Goal: Task Accomplishment & Management: Manage account settings

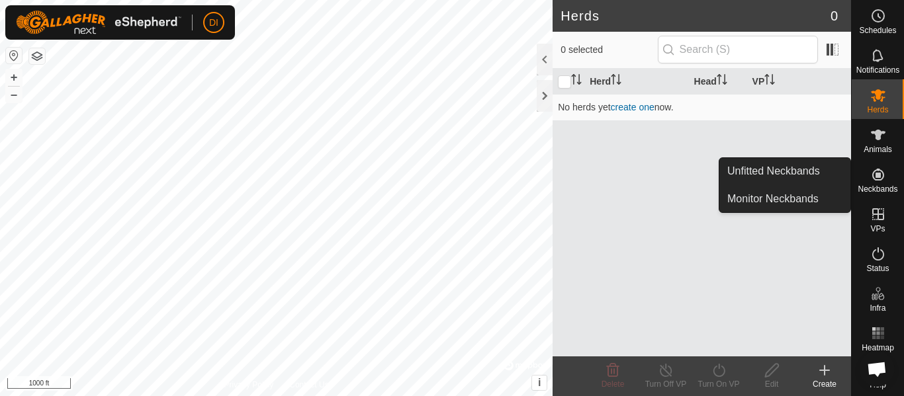
click at [876, 175] on icon at bounding box center [878, 175] width 16 height 16
click at [797, 169] on link "Unfitted Neckbands" at bounding box center [784, 171] width 131 height 26
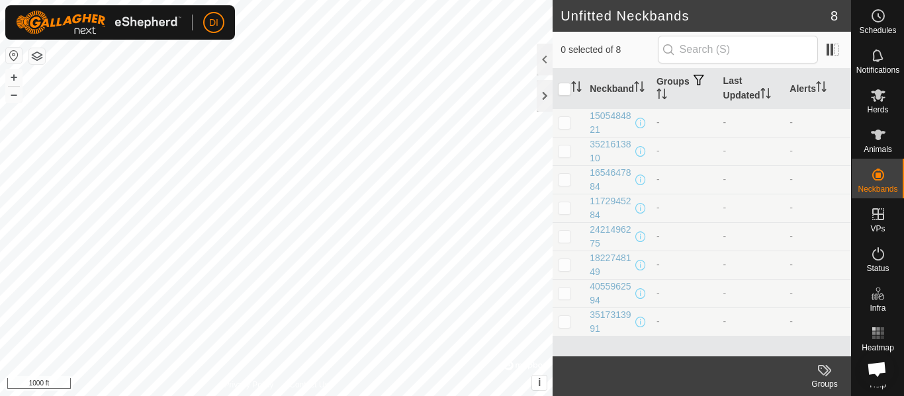
click at [569, 124] on p-checkbox at bounding box center [564, 122] width 13 height 11
checkbox input "false"
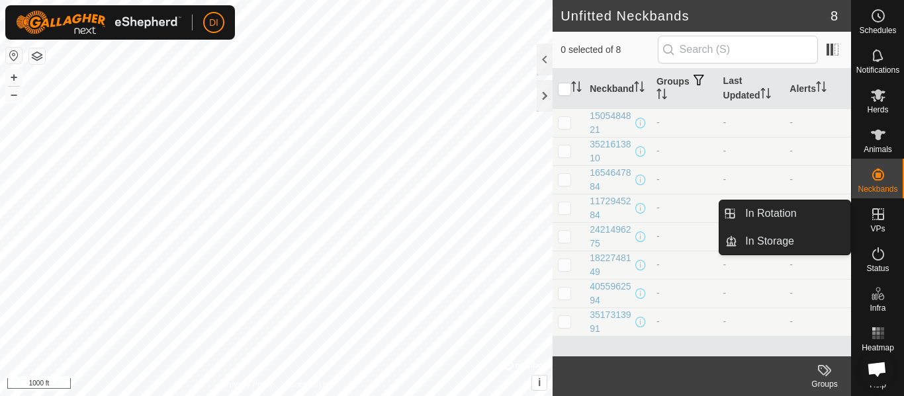
click at [880, 215] on icon at bounding box center [878, 215] width 16 height 16
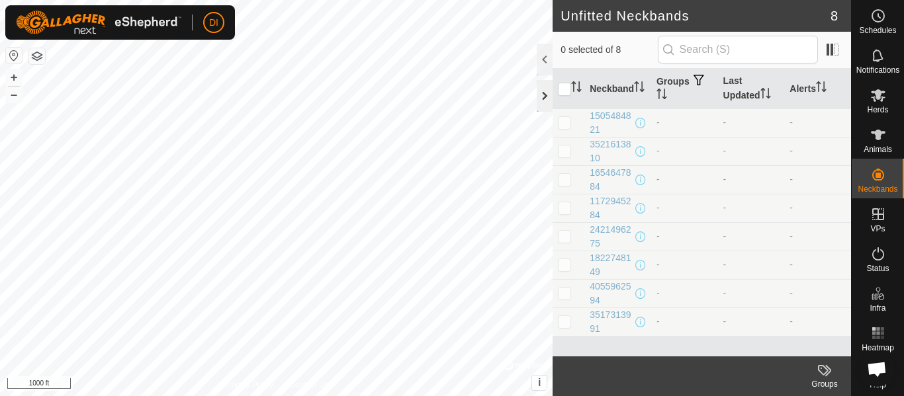
click at [542, 89] on div at bounding box center [545, 96] width 16 height 32
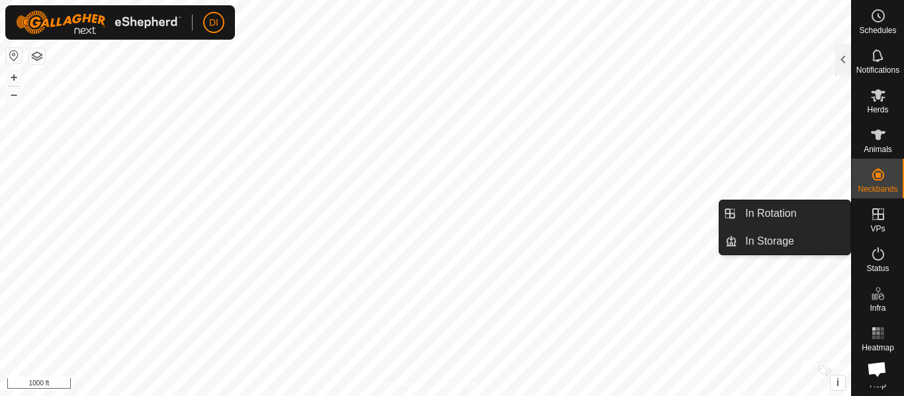
click at [874, 212] on icon at bounding box center [878, 215] width 16 height 16
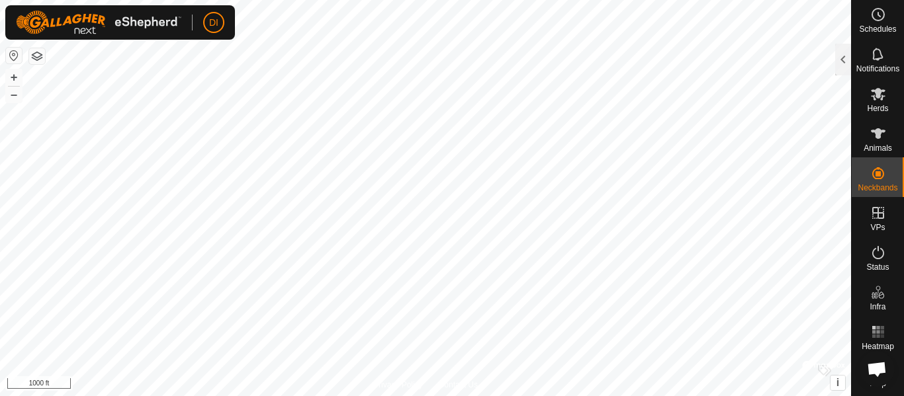
scroll to position [11, 0]
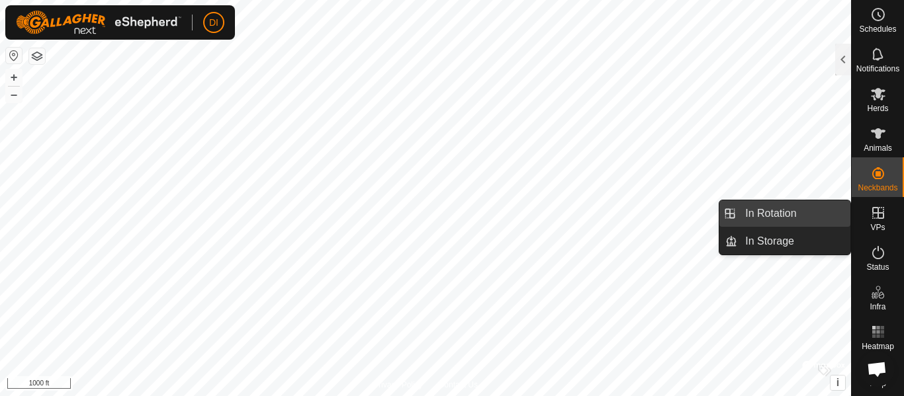
click at [775, 212] on link "In Rotation" at bounding box center [793, 214] width 113 height 26
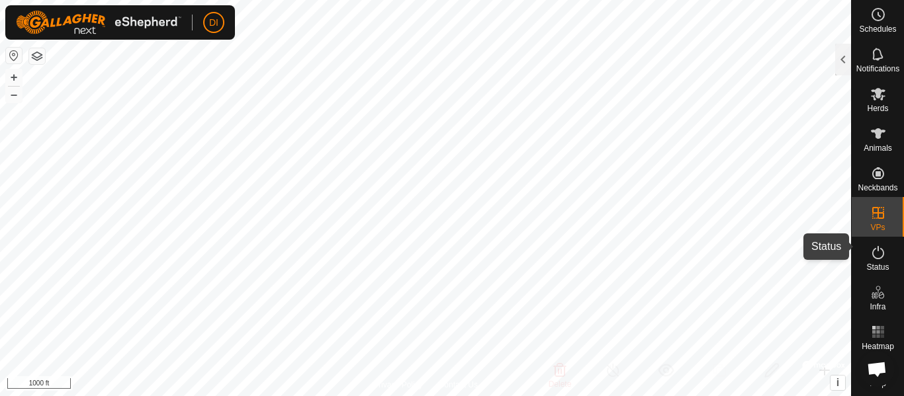
click at [870, 245] on icon at bounding box center [878, 253] width 16 height 16
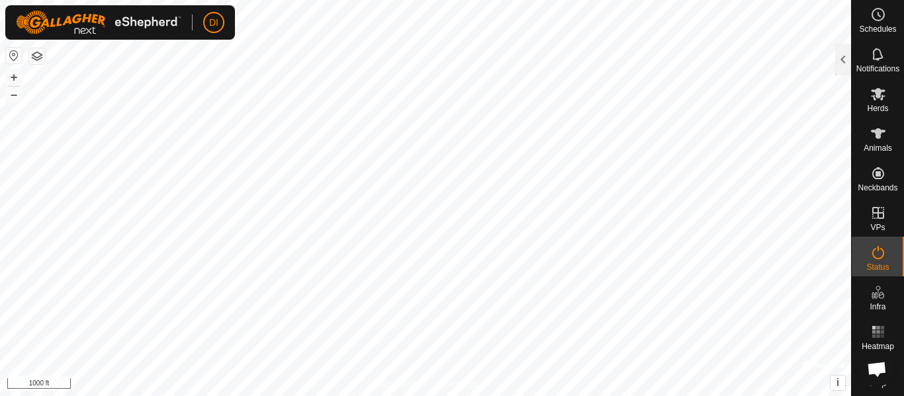
click at [870, 245] on icon at bounding box center [878, 253] width 16 height 16
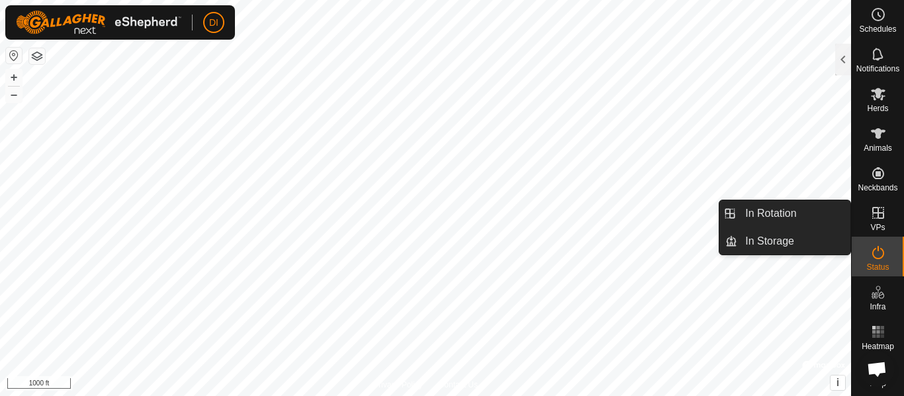
click at [864, 220] on div "VPs" at bounding box center [878, 217] width 52 height 40
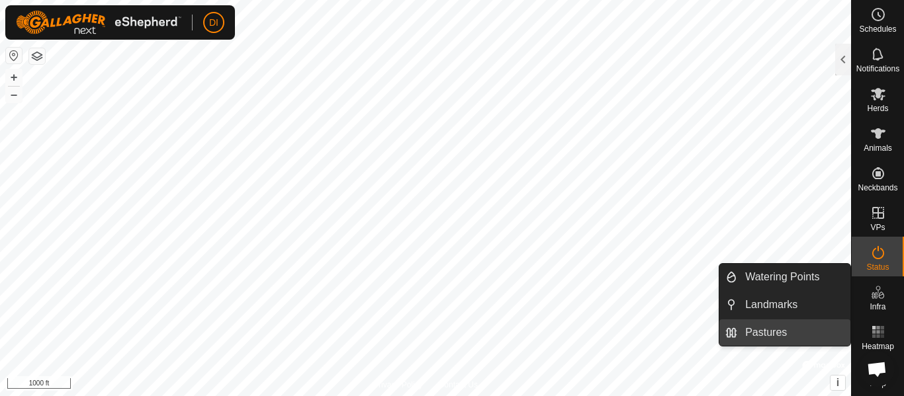
click at [755, 328] on link "Pastures" at bounding box center [793, 333] width 113 height 26
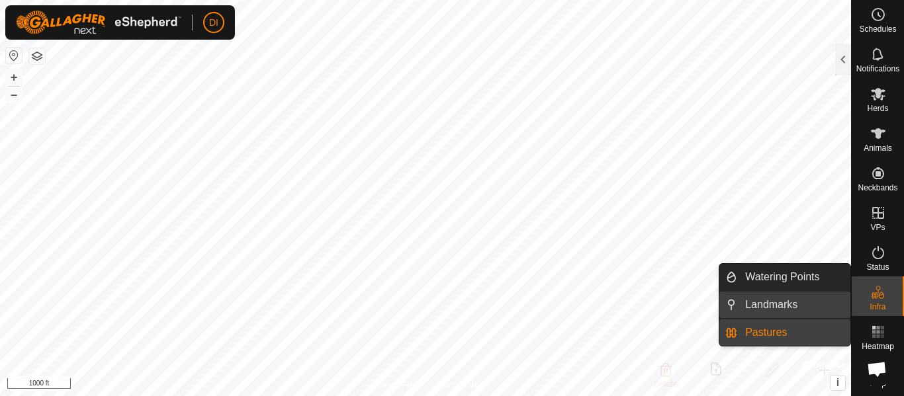
click at [766, 301] on link "Landmarks" at bounding box center [793, 305] width 113 height 26
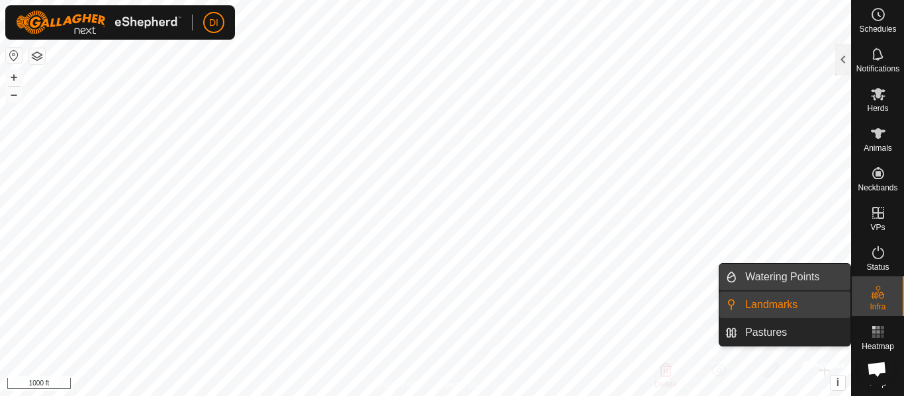
click at [766, 283] on link "Watering Points" at bounding box center [793, 277] width 113 height 26
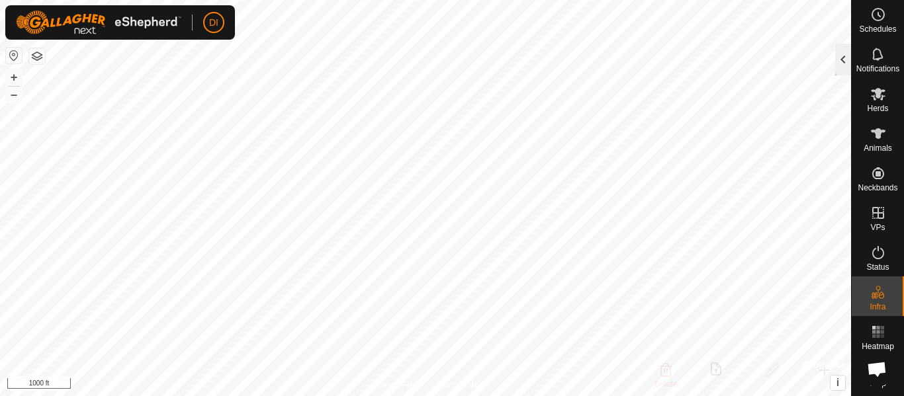
click at [841, 60] on div at bounding box center [843, 60] width 16 height 32
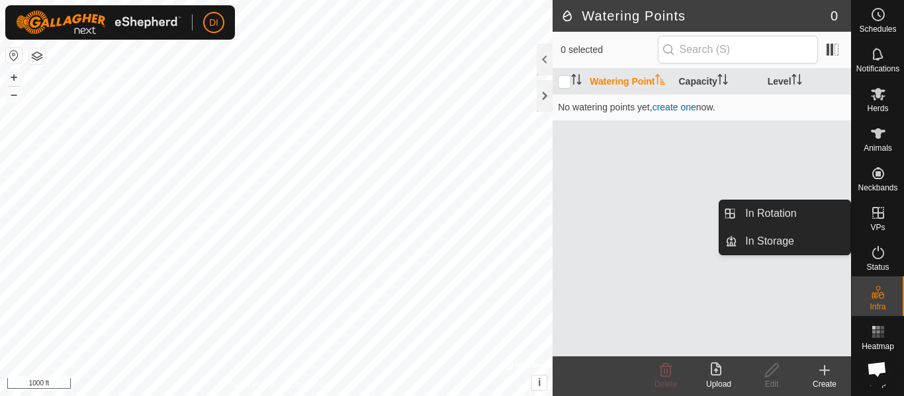
click at [872, 207] on icon at bounding box center [878, 213] width 12 height 12
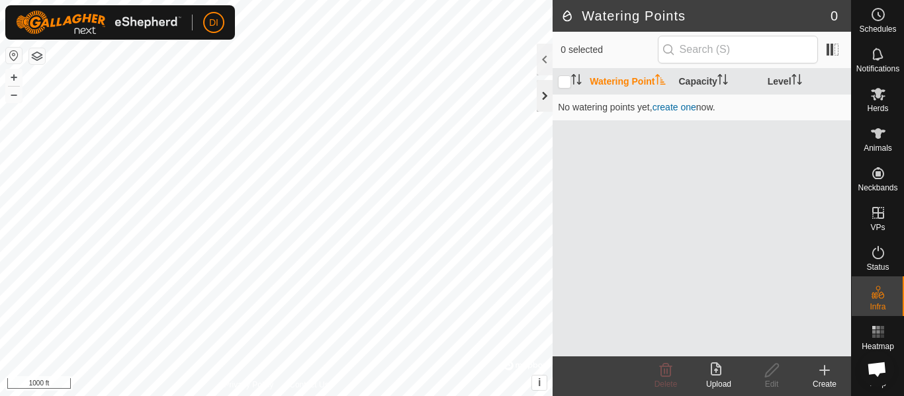
click at [547, 92] on div at bounding box center [545, 96] width 16 height 32
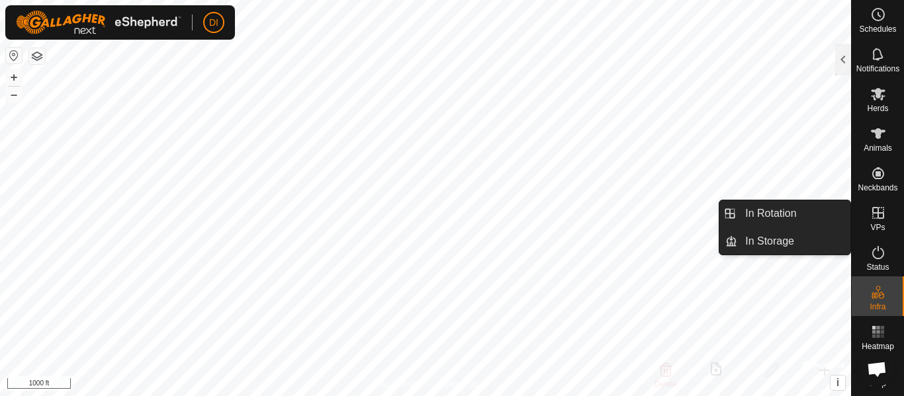
click at [873, 207] on icon at bounding box center [878, 213] width 12 height 12
click at [749, 211] on link "In Rotation" at bounding box center [793, 214] width 113 height 26
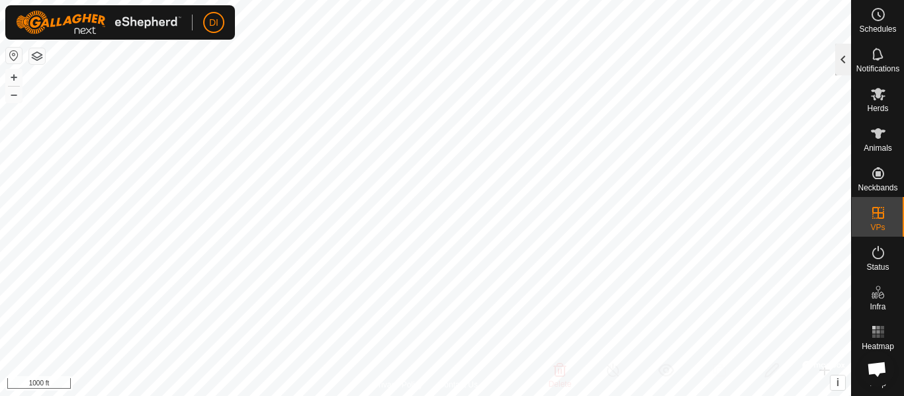
click at [839, 62] on div at bounding box center [843, 60] width 16 height 32
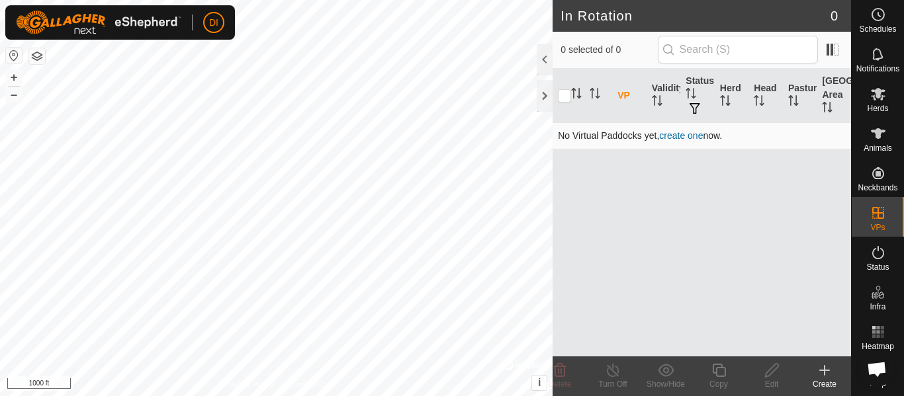
click at [683, 136] on link "create one" at bounding box center [681, 135] width 44 height 11
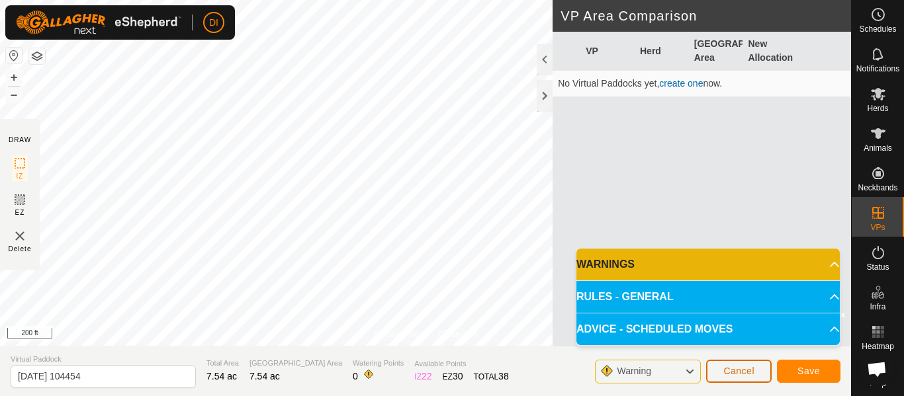
click at [742, 373] on span "Cancel" at bounding box center [738, 371] width 31 height 11
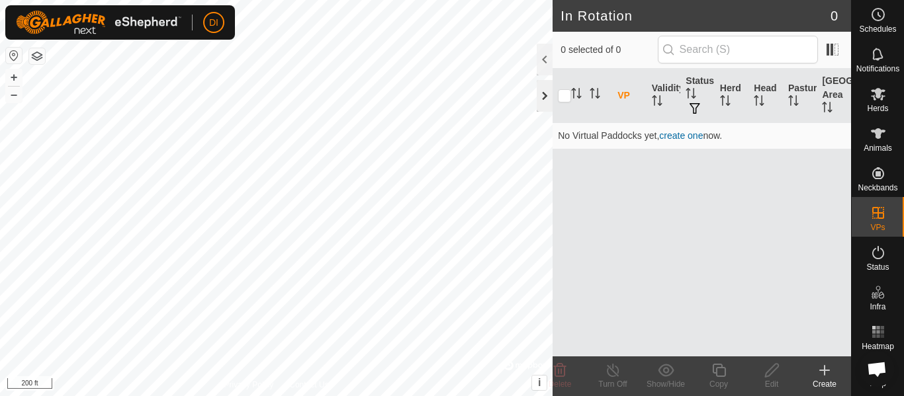
click at [544, 95] on div at bounding box center [545, 96] width 16 height 32
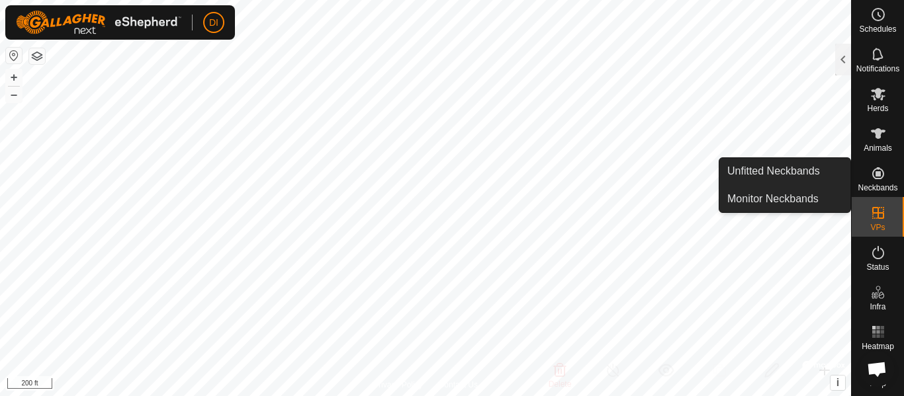
click at [872, 165] on icon at bounding box center [878, 173] width 16 height 16
click at [771, 171] on link "Unfitted Neckbands" at bounding box center [784, 171] width 131 height 26
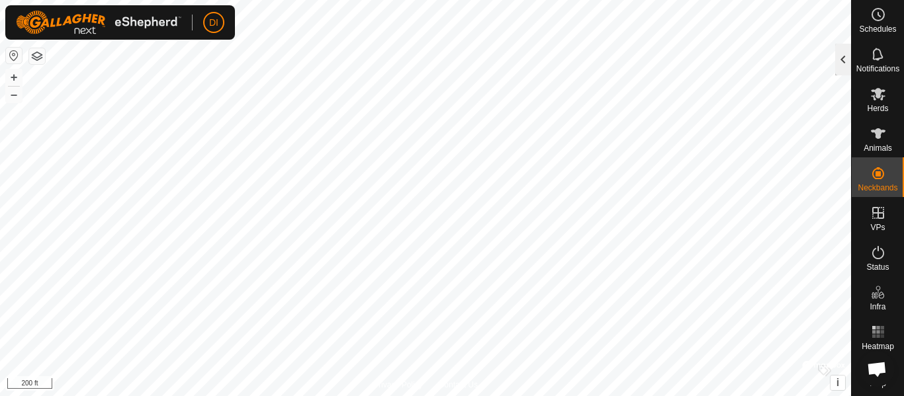
click at [847, 55] on div at bounding box center [843, 60] width 16 height 32
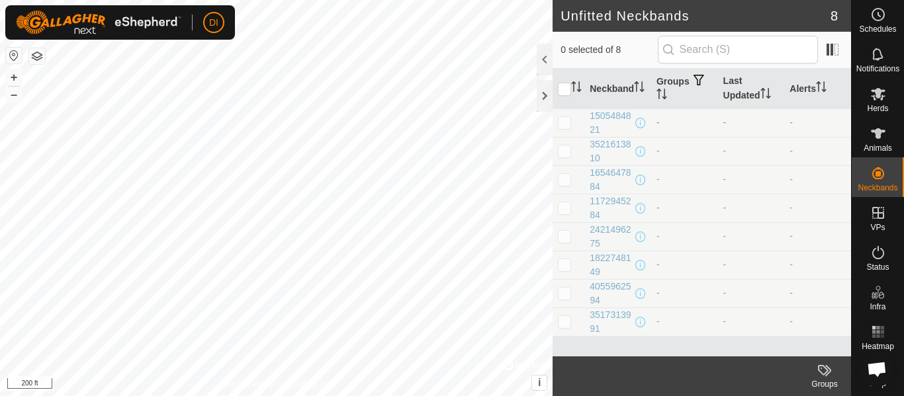
click at [563, 124] on p-checkbox at bounding box center [564, 122] width 13 height 11
checkbox input "true"
click at [684, 120] on td "-" at bounding box center [684, 123] width 67 height 28
click at [684, 46] on input "text" at bounding box center [738, 50] width 160 height 28
click at [661, 93] on icon "Activate to sort" at bounding box center [662, 94] width 11 height 11
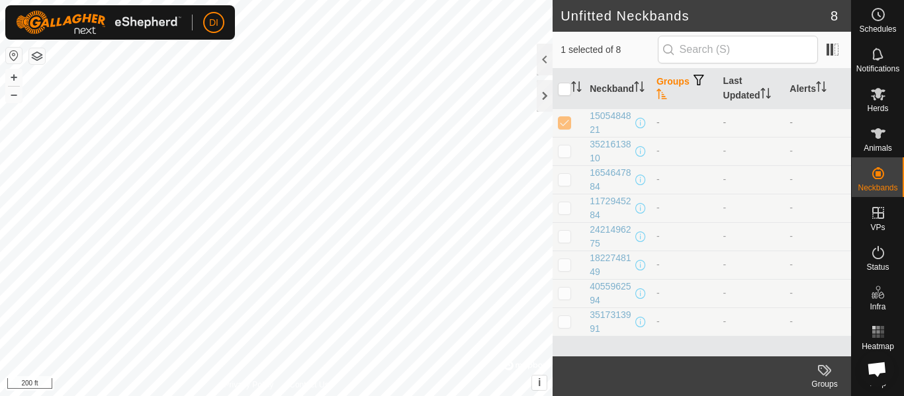
click at [676, 118] on td "-" at bounding box center [684, 123] width 67 height 28
click at [659, 97] on icon "Activate to sort" at bounding box center [662, 94] width 10 height 11
click at [698, 77] on span "button" at bounding box center [699, 80] width 11 height 11
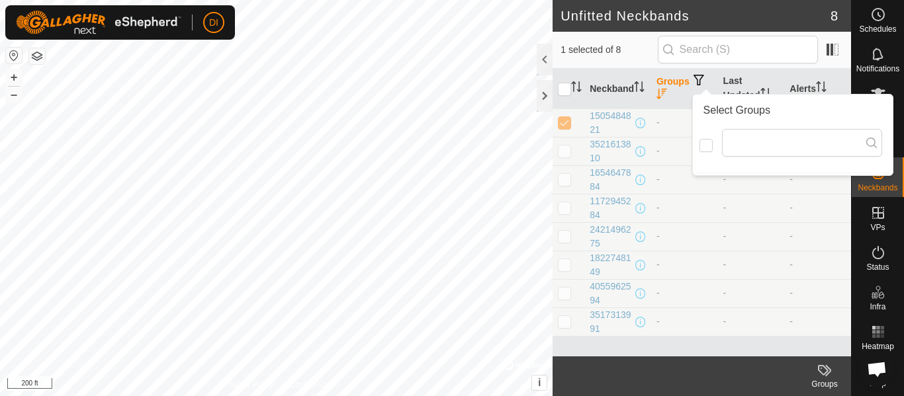
click at [698, 77] on span "button" at bounding box center [699, 80] width 11 height 11
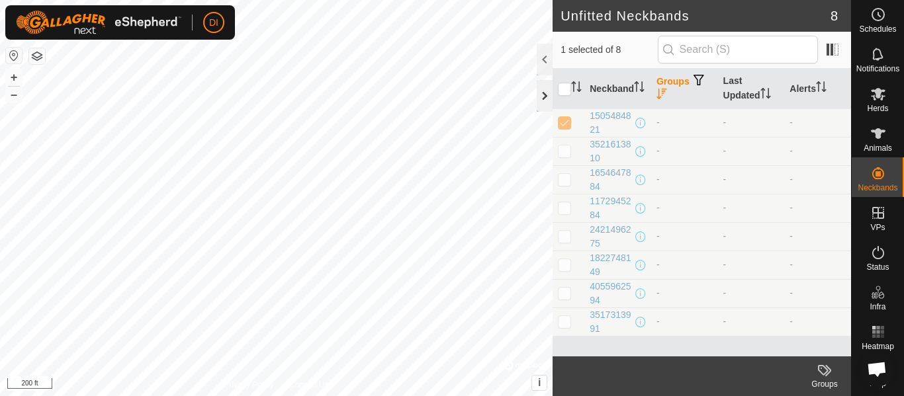
click at [547, 96] on div at bounding box center [545, 96] width 16 height 32
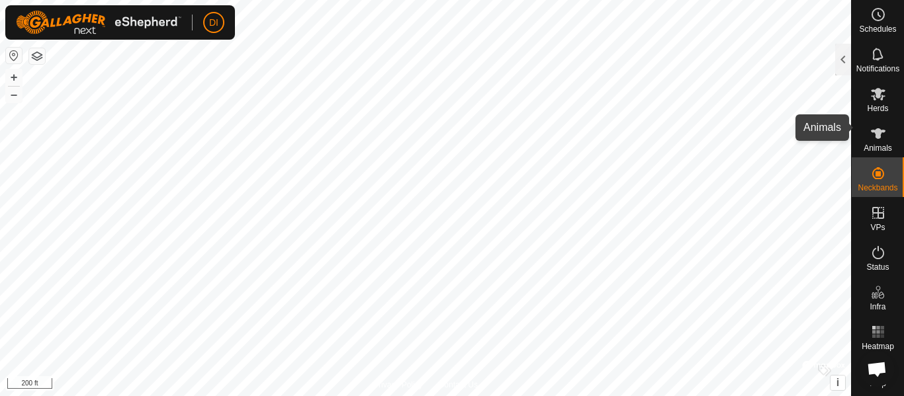
click at [872, 128] on icon at bounding box center [878, 133] width 15 height 11
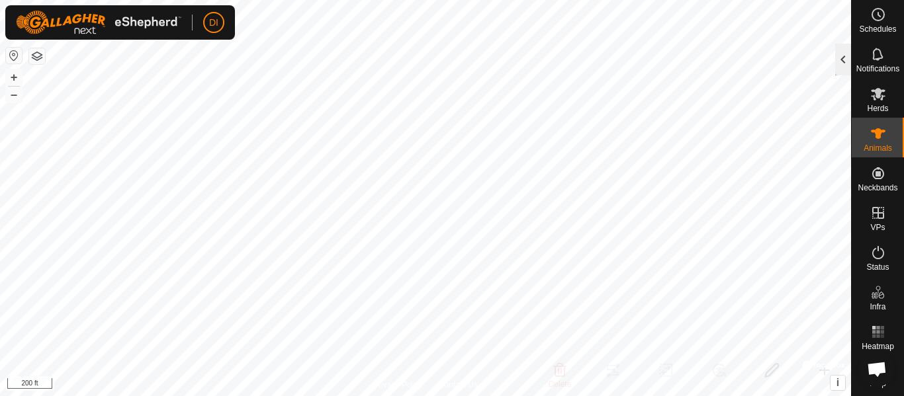
click at [843, 66] on div at bounding box center [843, 60] width 16 height 32
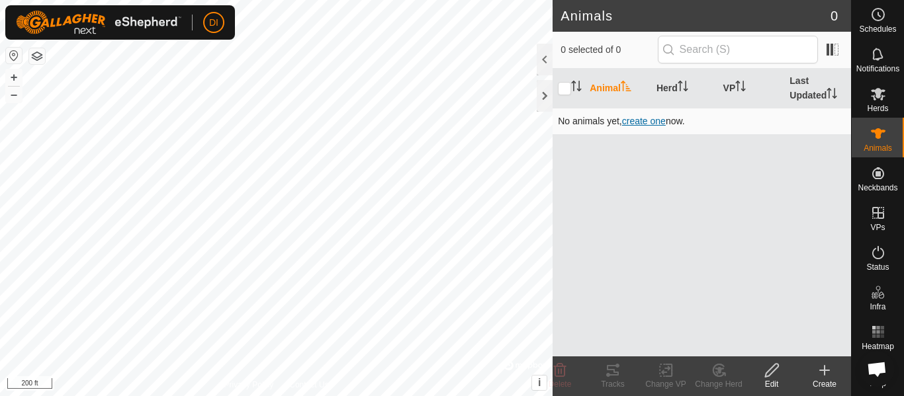
click at [643, 120] on span "create one" at bounding box center [644, 121] width 44 height 11
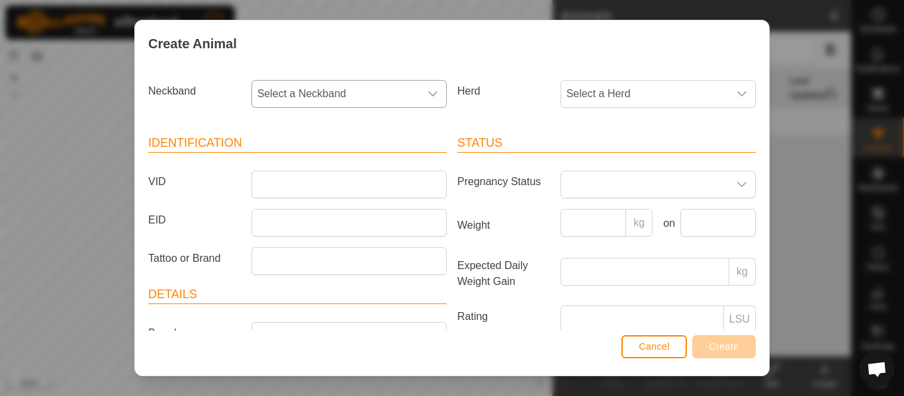
click at [428, 93] on icon "dropdown trigger" at bounding box center [433, 94] width 11 height 11
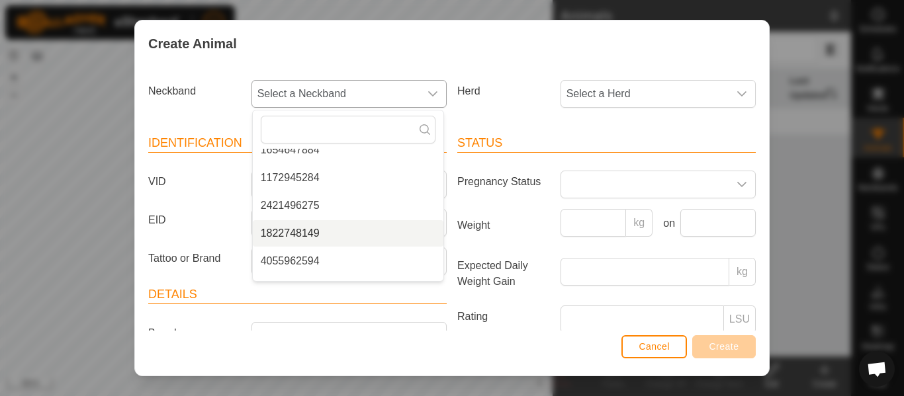
scroll to position [116, 0]
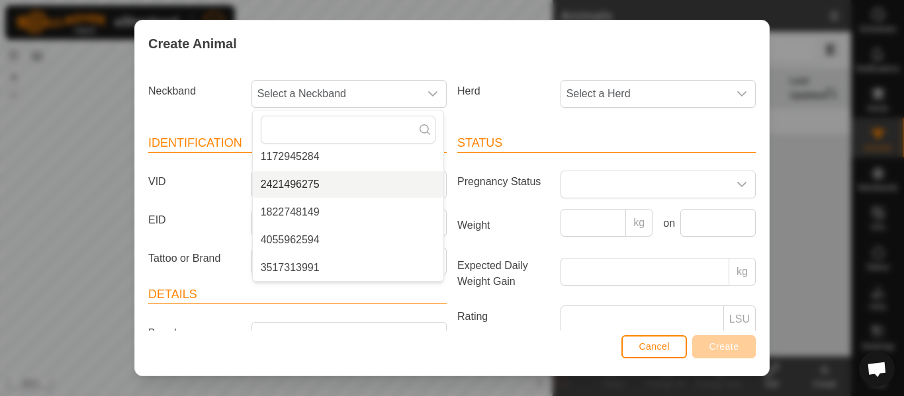
click at [100, 140] on div "Create Animal Neckband Select a Neckband - 1505484821 3521613810 1654647884 117…" at bounding box center [452, 198] width 904 height 396
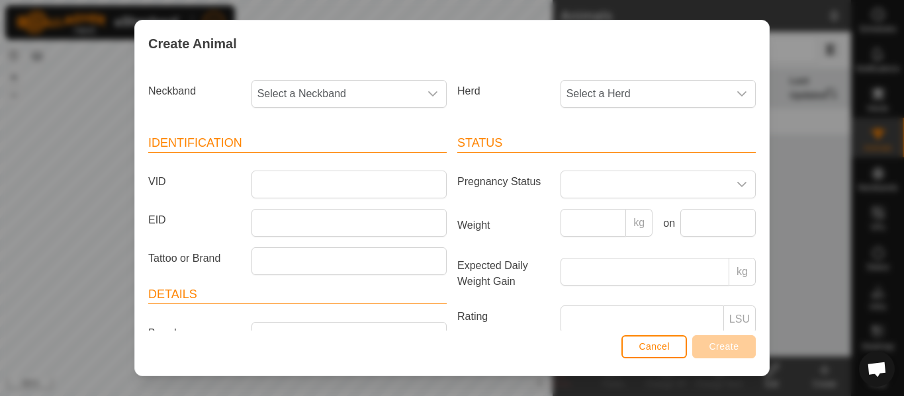
click at [102, 177] on div "Create Animal Neckband Select a Neckband Herd Select a Herd Identification VID …" at bounding box center [452, 198] width 904 height 396
click at [649, 343] on span "Cancel" at bounding box center [654, 347] width 31 height 11
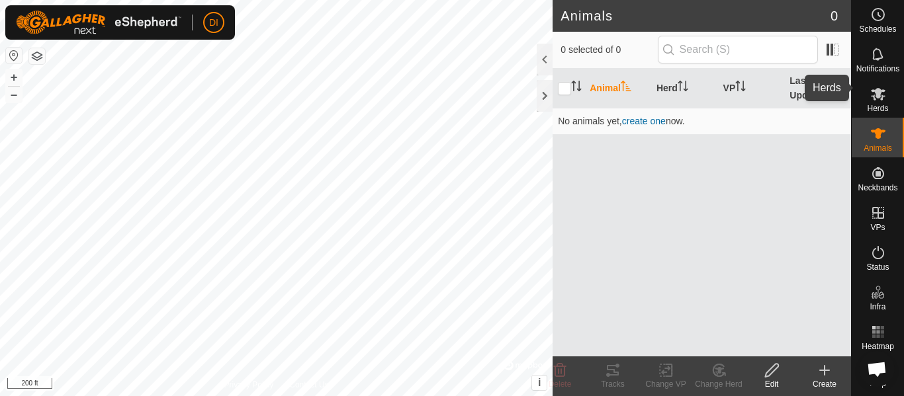
click at [872, 88] on icon at bounding box center [878, 94] width 15 height 13
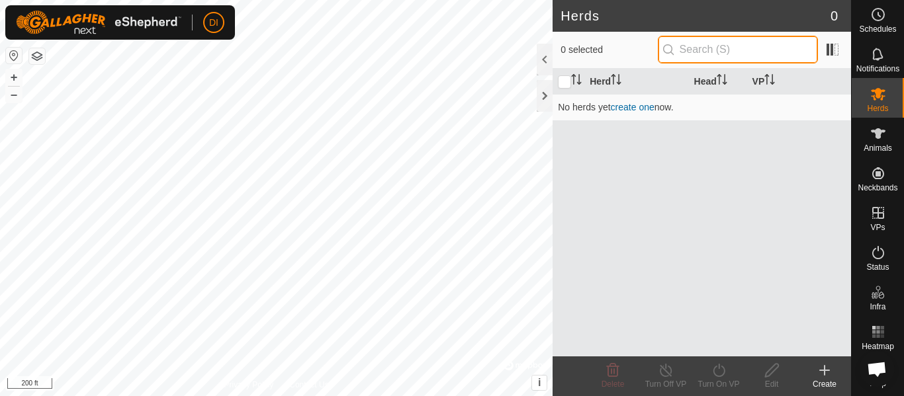
click at [711, 51] on input "text" at bounding box center [738, 50] width 160 height 28
click at [632, 108] on link "create one" at bounding box center [633, 107] width 44 height 11
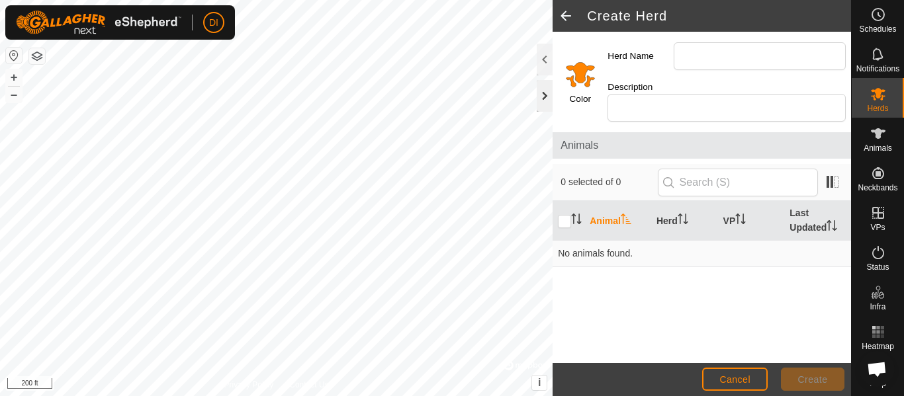
click at [546, 91] on div at bounding box center [545, 96] width 16 height 32
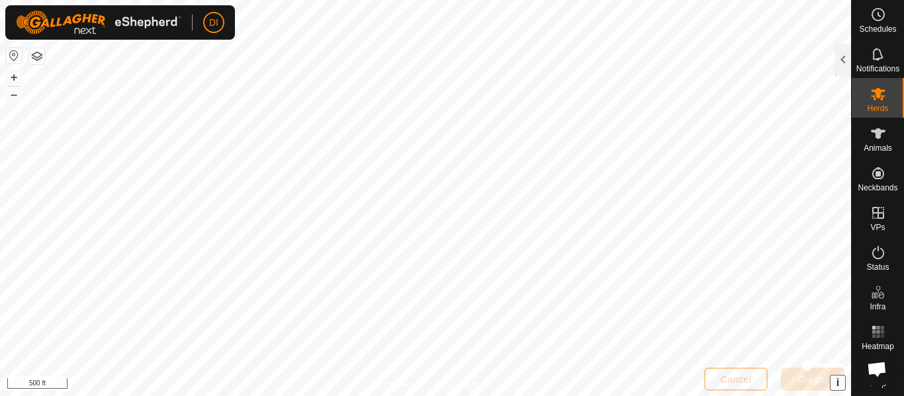
click at [841, 384] on button "i" at bounding box center [838, 383] width 15 height 15
click at [880, 367] on span "Open chat" at bounding box center [876, 370] width 21 height 17
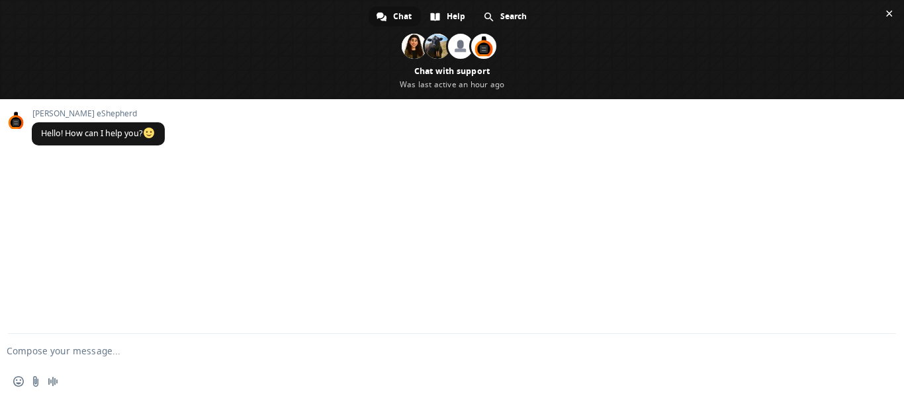
click at [16, 116] on span at bounding box center [15, 120] width 21 height 21
click at [729, 344] on form at bounding box center [437, 352] width 849 height 36
click at [890, 13] on span "Close chat" at bounding box center [889, 14] width 7 height 7
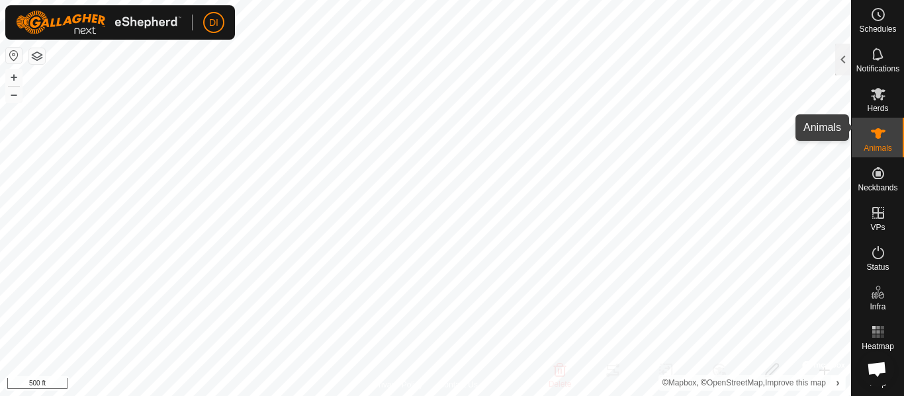
click at [874, 126] on icon at bounding box center [878, 134] width 16 height 16
click at [841, 59] on div at bounding box center [843, 60] width 16 height 32
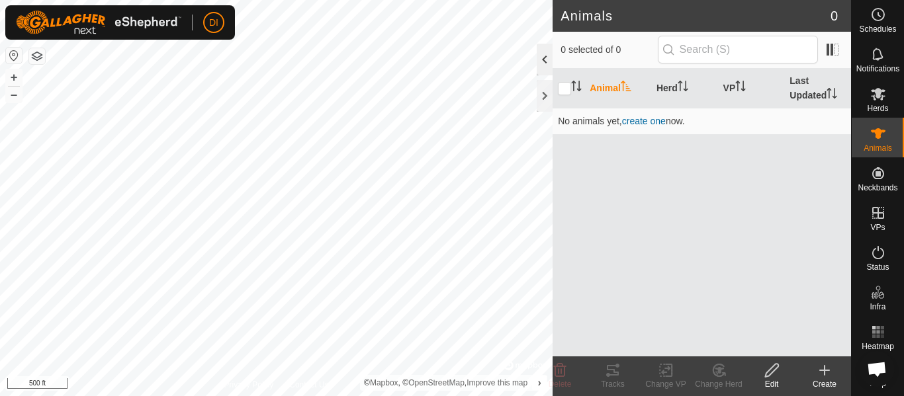
click at [545, 60] on div at bounding box center [545, 60] width 16 height 32
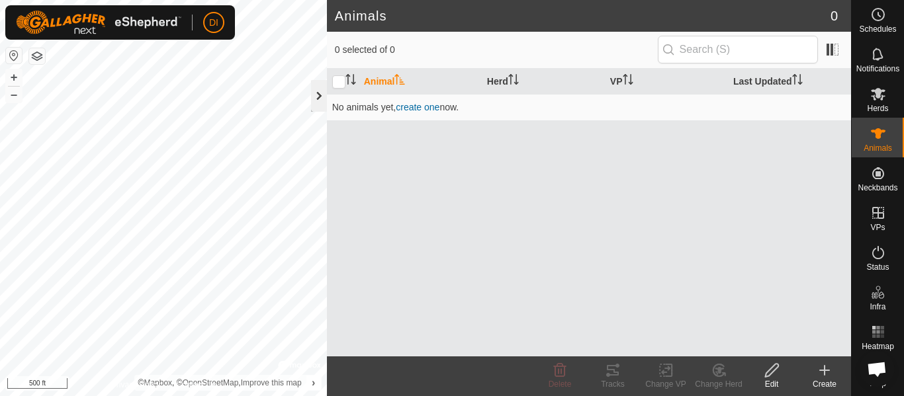
click at [319, 97] on div at bounding box center [319, 96] width 16 height 32
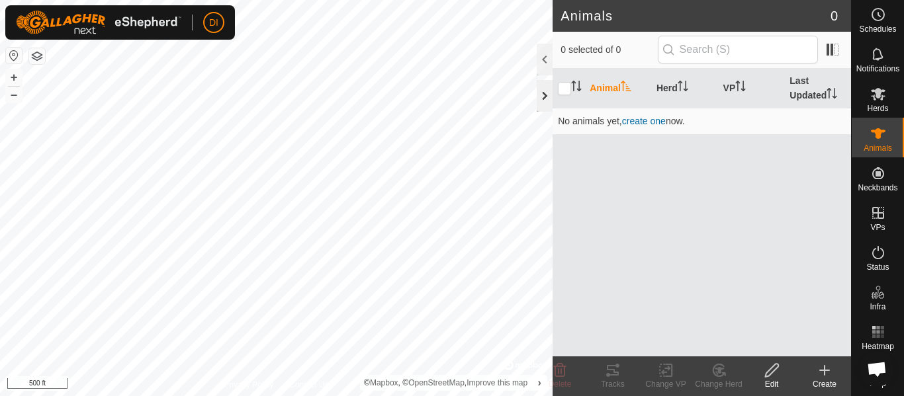
click at [546, 97] on div at bounding box center [545, 96] width 16 height 32
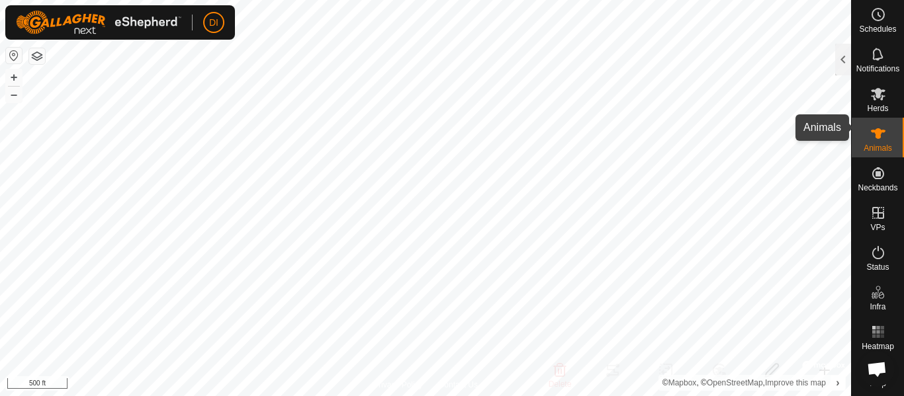
click at [880, 126] on icon at bounding box center [878, 134] width 16 height 16
click at [842, 58] on div at bounding box center [843, 60] width 16 height 32
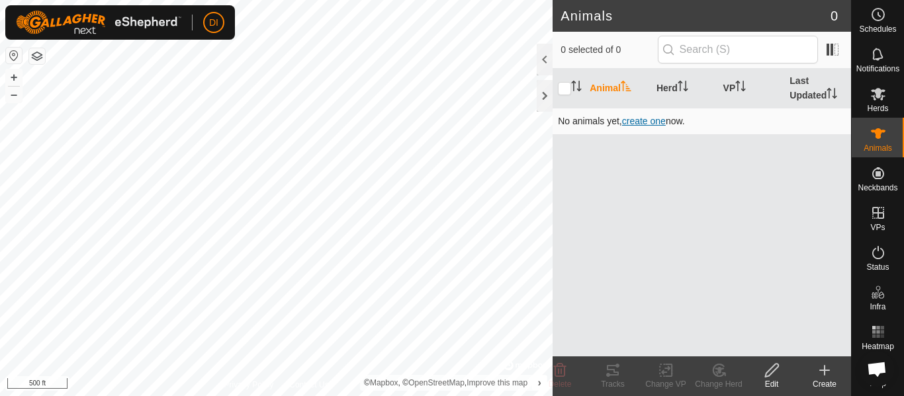
click at [639, 122] on span "create one" at bounding box center [644, 121] width 44 height 11
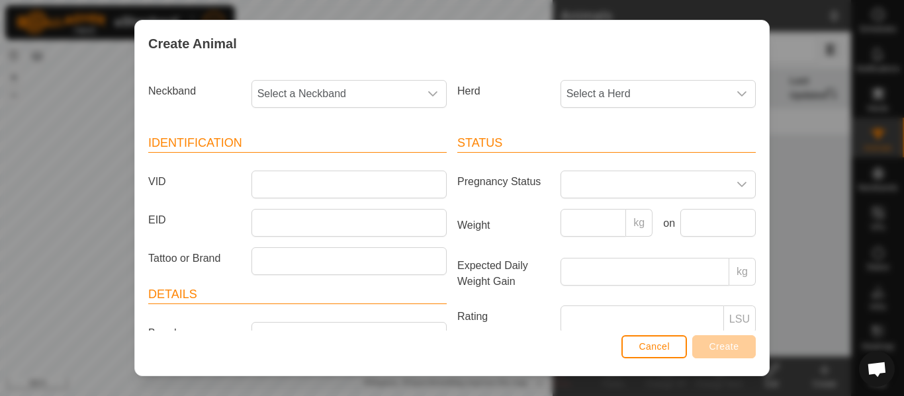
scroll to position [11, 0]
click at [50, 207] on div "Create Animal Neckband Select a Neckband Herd Select a Herd Identification VID …" at bounding box center [452, 198] width 904 height 396
click at [657, 351] on span "Cancel" at bounding box center [654, 347] width 31 height 11
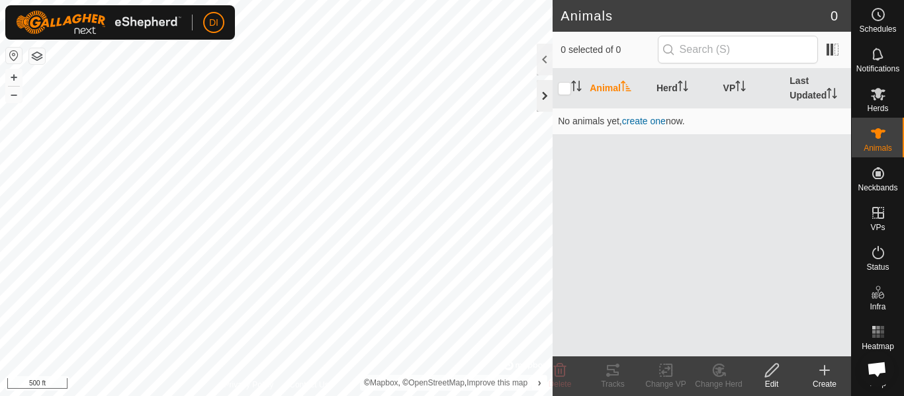
click at [545, 94] on div at bounding box center [545, 96] width 16 height 32
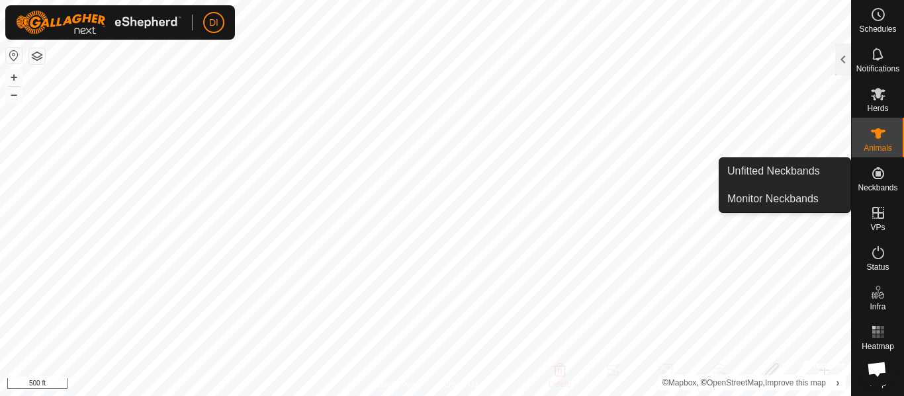
click at [874, 167] on icon at bounding box center [878, 173] width 12 height 12
click at [805, 174] on link "Unfitted Neckbands" at bounding box center [784, 171] width 131 height 26
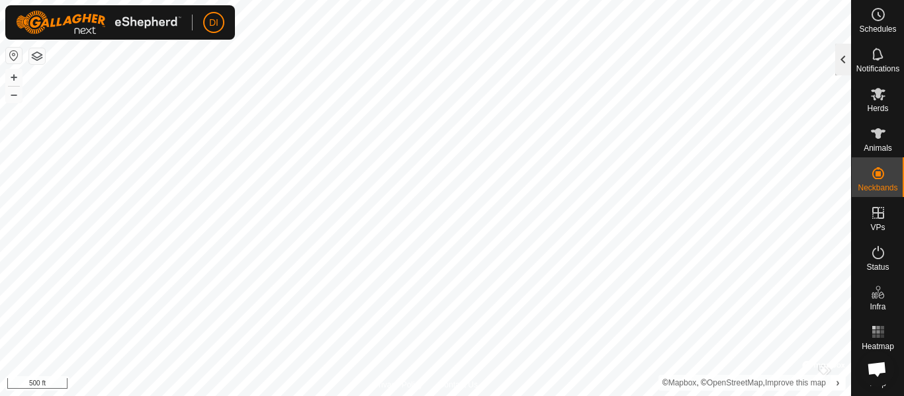
click at [842, 61] on div at bounding box center [843, 60] width 16 height 32
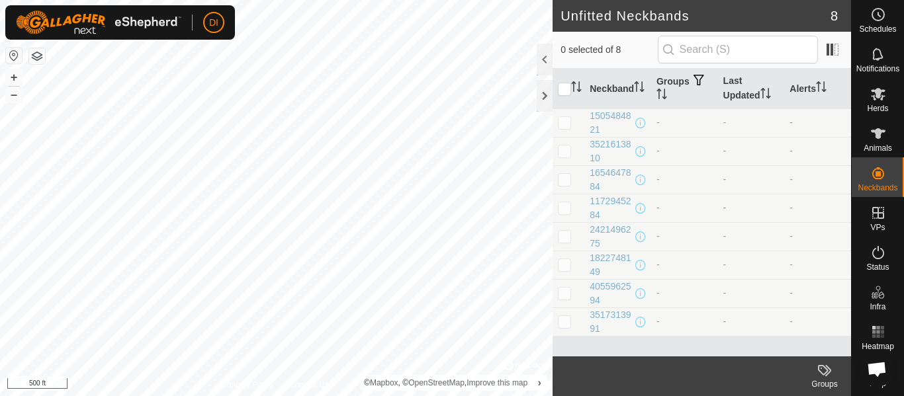
scroll to position [11, 0]
click at [543, 99] on div at bounding box center [545, 96] width 16 height 32
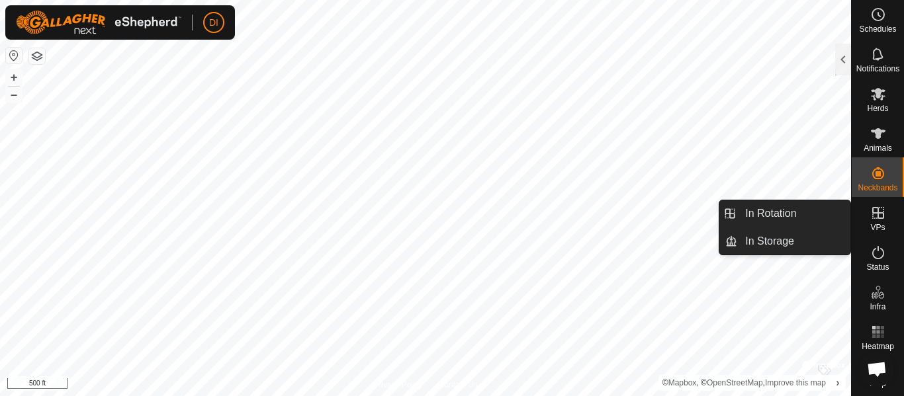
click at [875, 207] on icon at bounding box center [878, 213] width 16 height 16
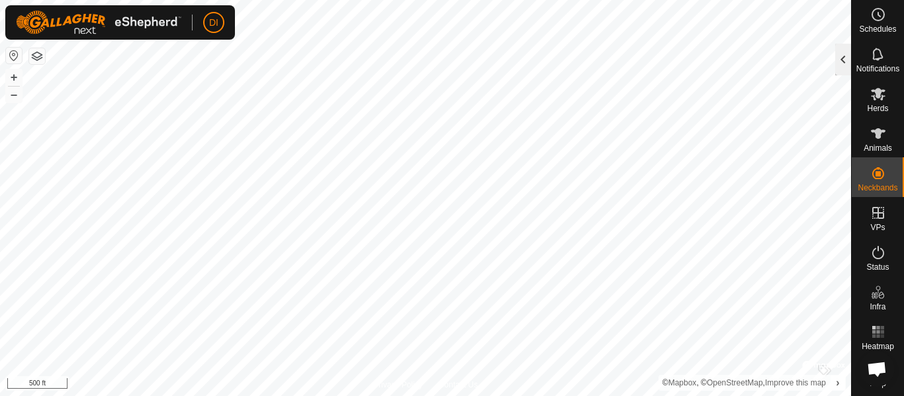
click at [843, 55] on div at bounding box center [843, 60] width 16 height 32
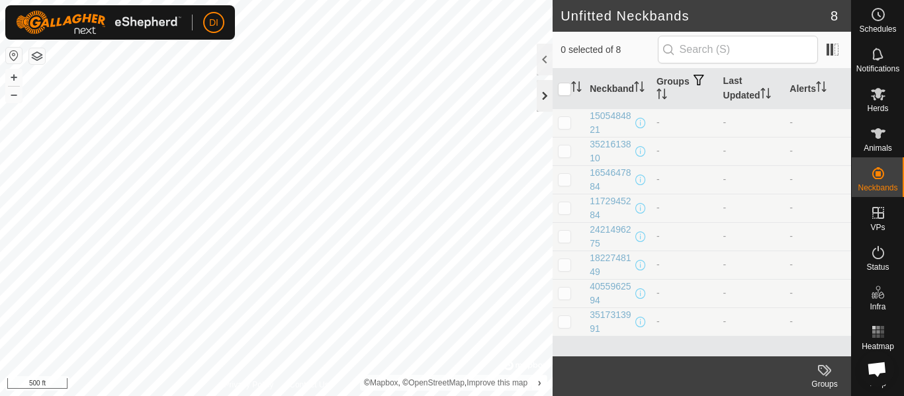
click at [547, 91] on div at bounding box center [545, 96] width 16 height 32
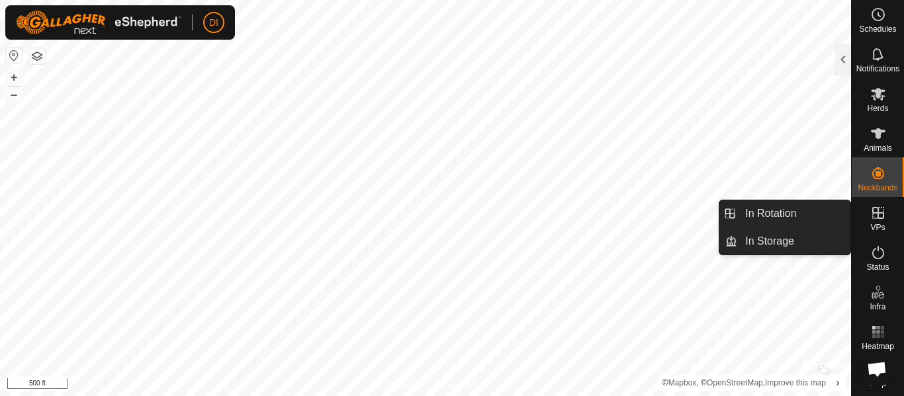
click at [879, 224] on span "VPs" at bounding box center [877, 228] width 15 height 8
click at [759, 210] on link "In Rotation" at bounding box center [793, 214] width 113 height 26
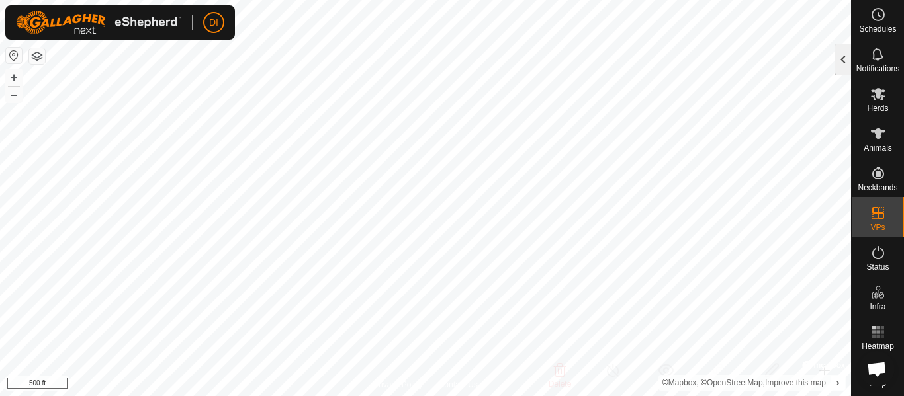
click at [843, 53] on div at bounding box center [843, 60] width 16 height 32
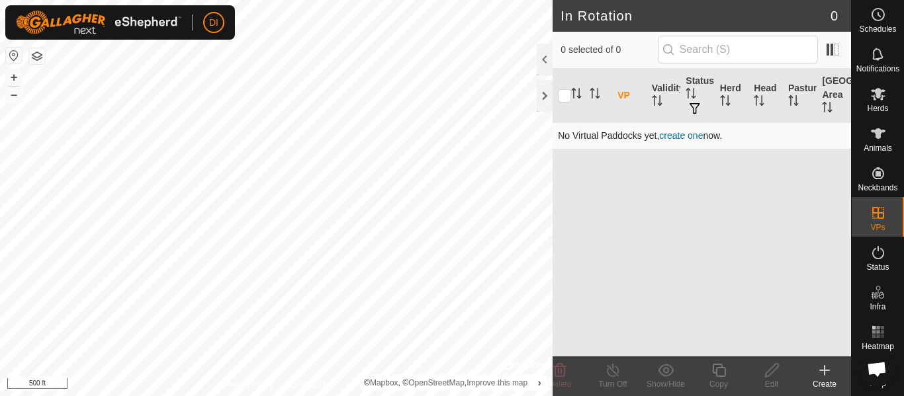
click at [684, 137] on link "create one" at bounding box center [681, 135] width 44 height 11
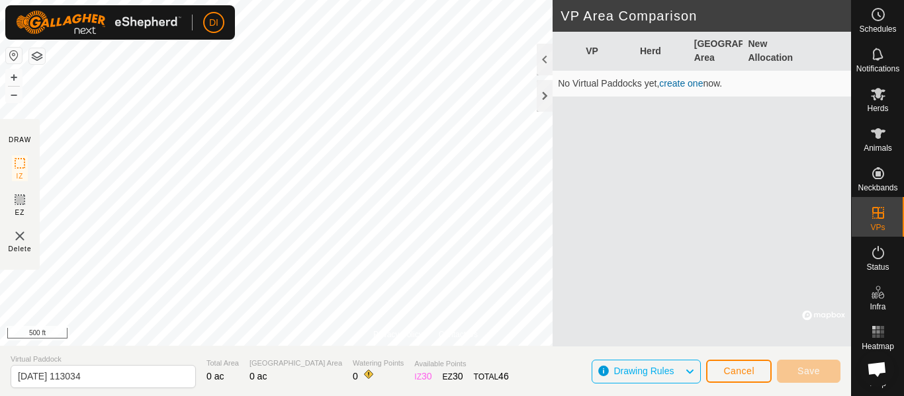
click at [682, 83] on link "create one" at bounding box center [681, 83] width 44 height 11
click at [731, 372] on span "Cancel" at bounding box center [738, 371] width 31 height 11
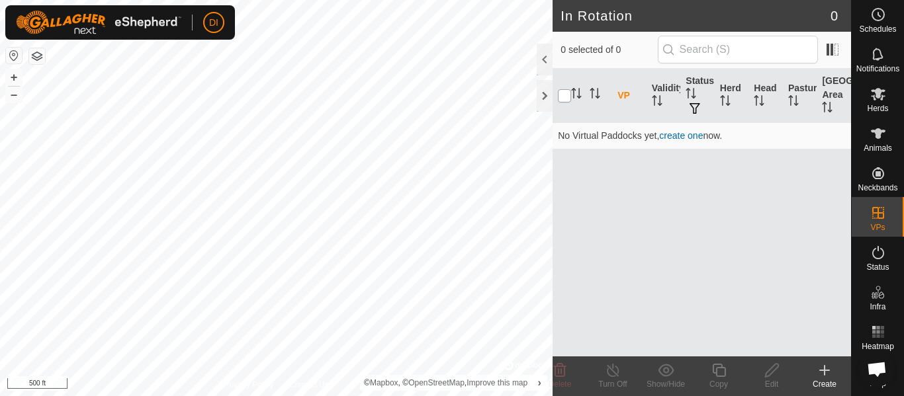
click at [560, 96] on input "checkbox" at bounding box center [564, 95] width 13 height 13
checkbox input "true"
click at [547, 91] on div at bounding box center [545, 96] width 16 height 32
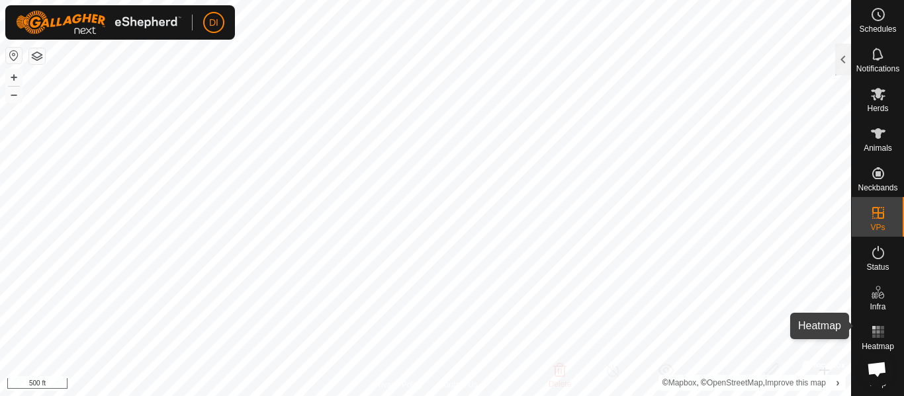
click at [872, 330] on rect at bounding box center [873, 331] width 3 height 3
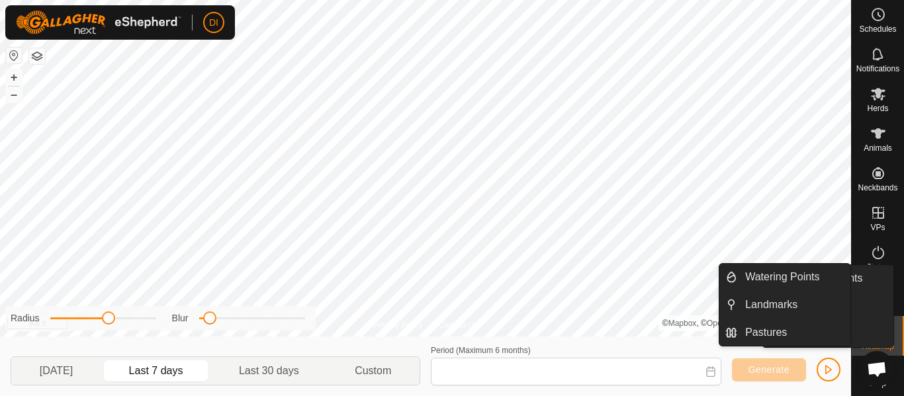
type input "[DATE] - [DATE]"
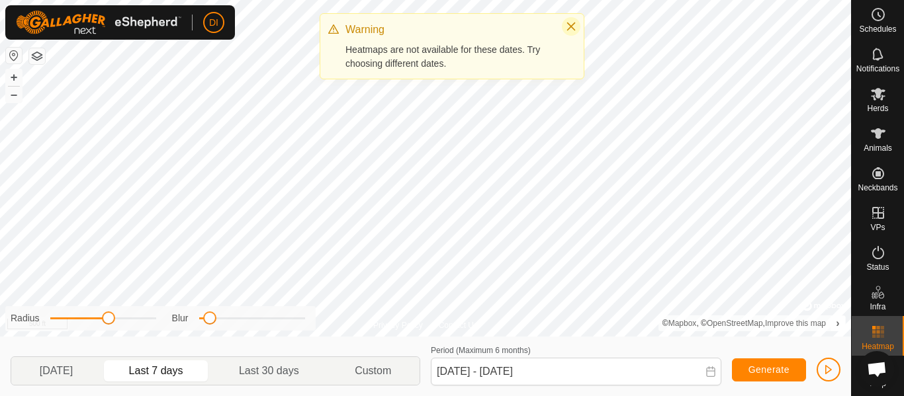
click at [575, 22] on icon "Close" at bounding box center [571, 26] width 11 height 11
